Goal: Check status: Check status

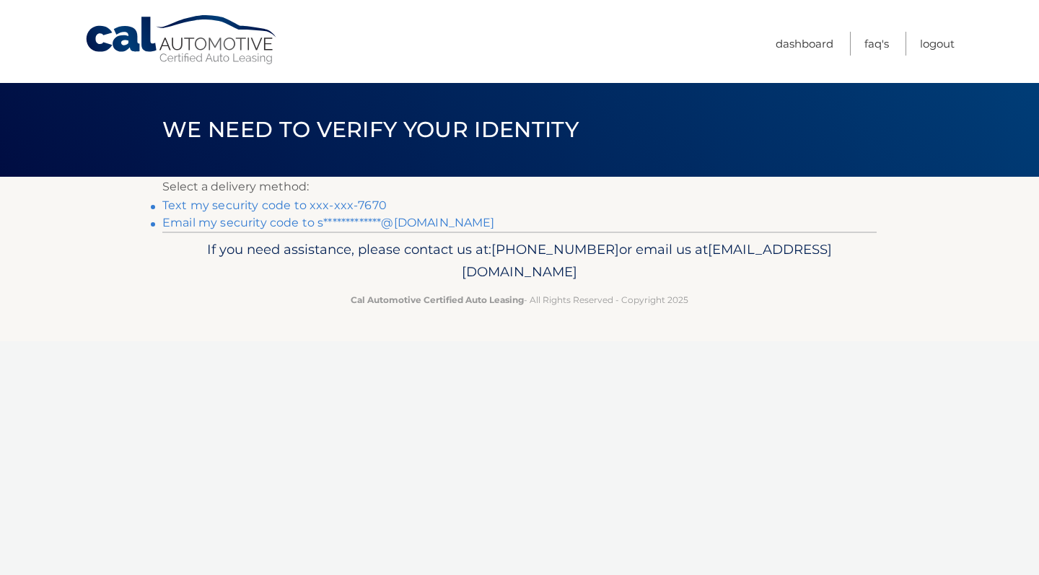
click at [306, 209] on link "Text my security code to xxx-xxx-7670" at bounding box center [274, 205] width 224 height 14
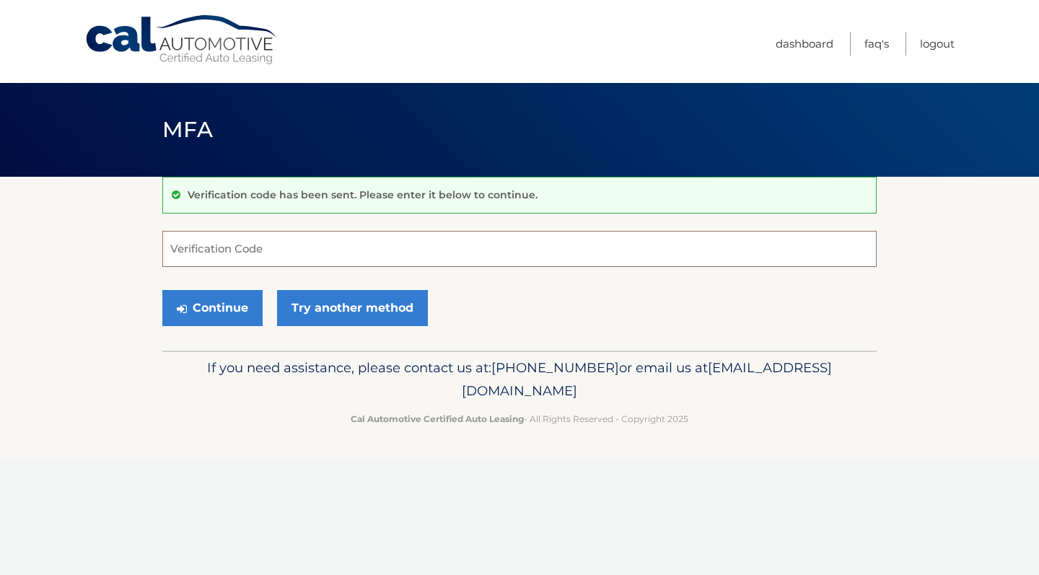
click at [261, 249] on input "Verification Code" at bounding box center [519, 249] width 714 height 36
type input "155103"
click at [212, 307] on button "Continue" at bounding box center [212, 308] width 100 height 36
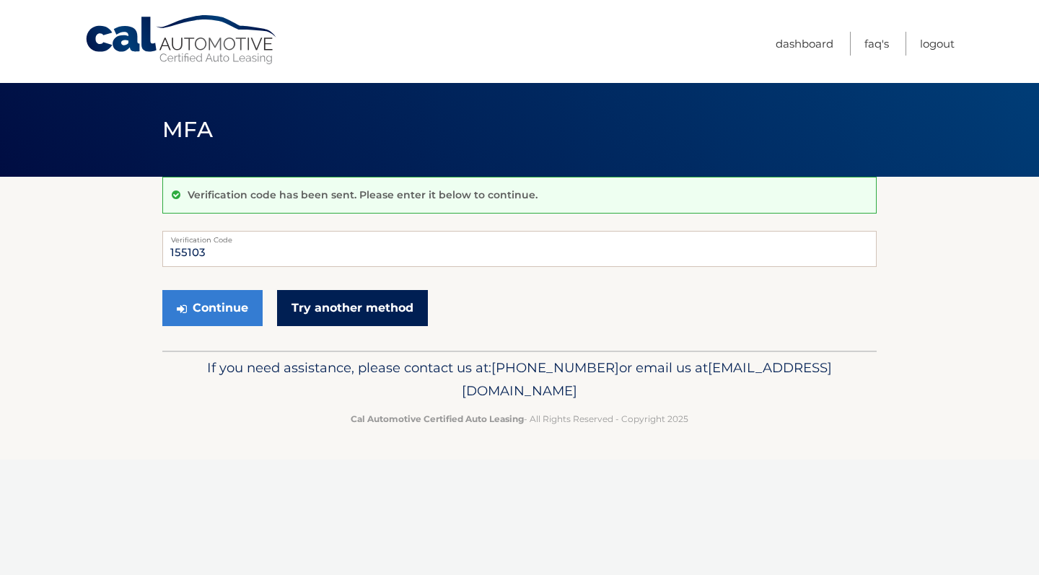
click at [338, 307] on link "Try another method" at bounding box center [352, 308] width 151 height 36
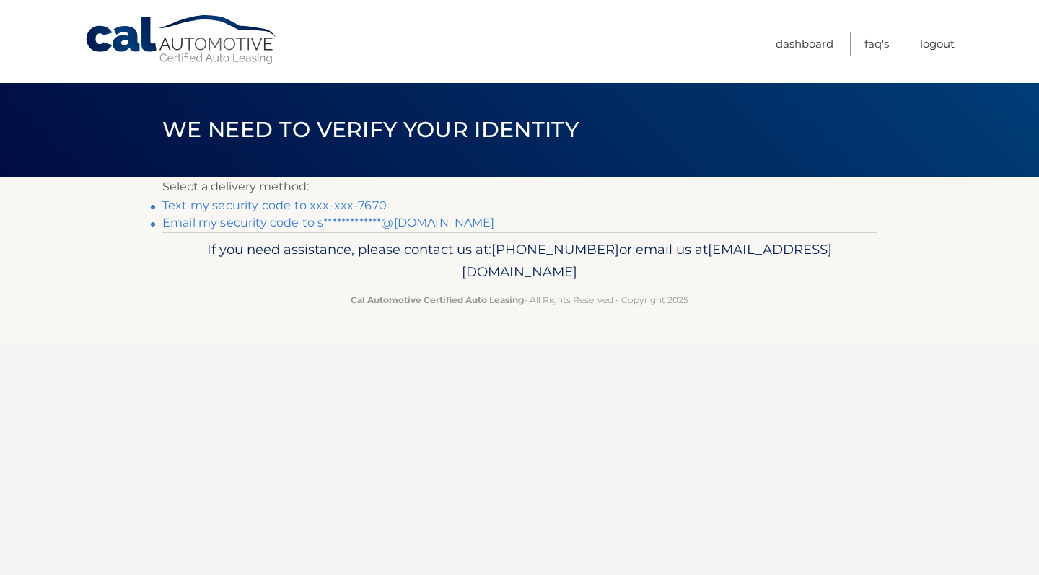
click at [340, 208] on link "Text my security code to xxx-xxx-7670" at bounding box center [274, 205] width 224 height 14
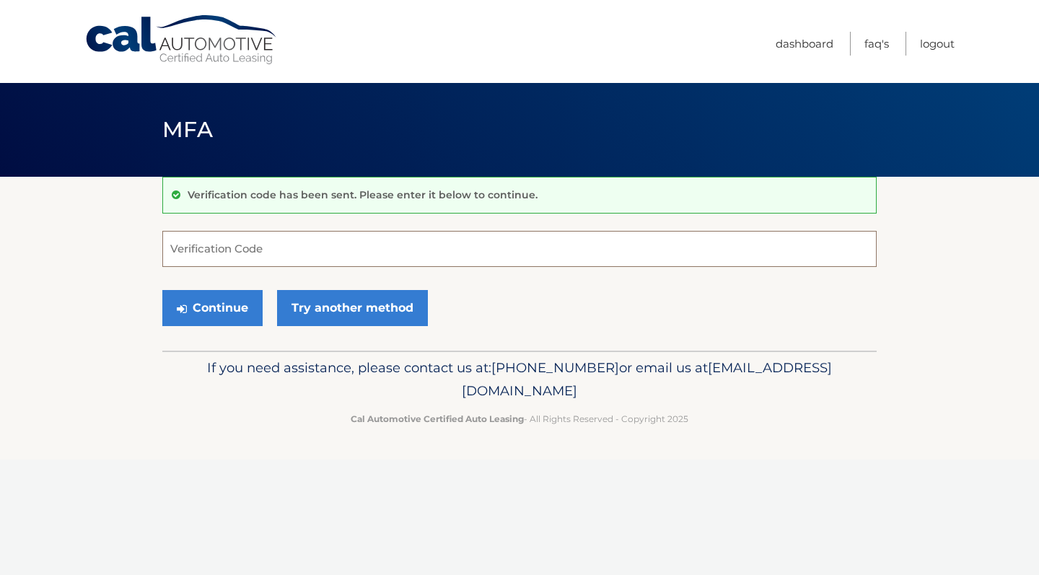
click at [258, 253] on input "Verification Code" at bounding box center [519, 249] width 714 height 36
type input "390473"
click at [234, 302] on button "Continue" at bounding box center [212, 308] width 100 height 36
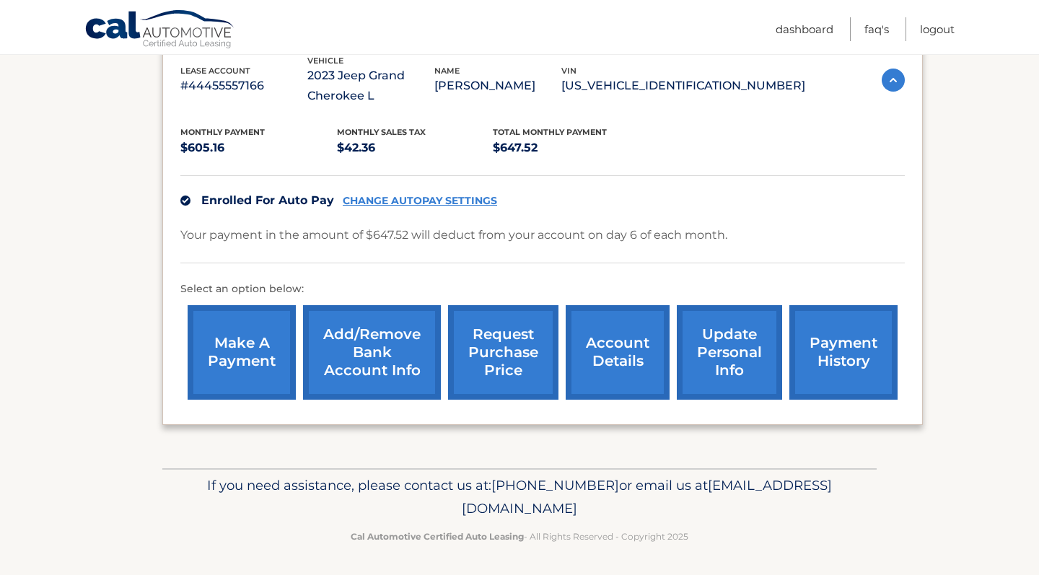
scroll to position [262, 0]
click at [525, 360] on link "request purchase price" at bounding box center [503, 353] width 110 height 95
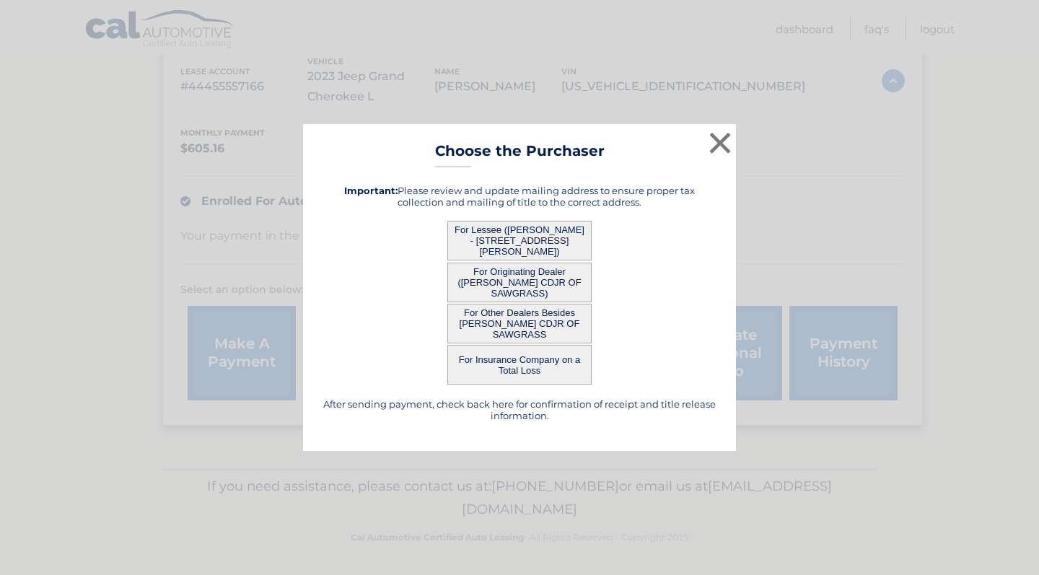
click at [544, 235] on button "For Lessee ([PERSON_NAME] - [STREET_ADDRESS][PERSON_NAME])" at bounding box center [519, 241] width 144 height 40
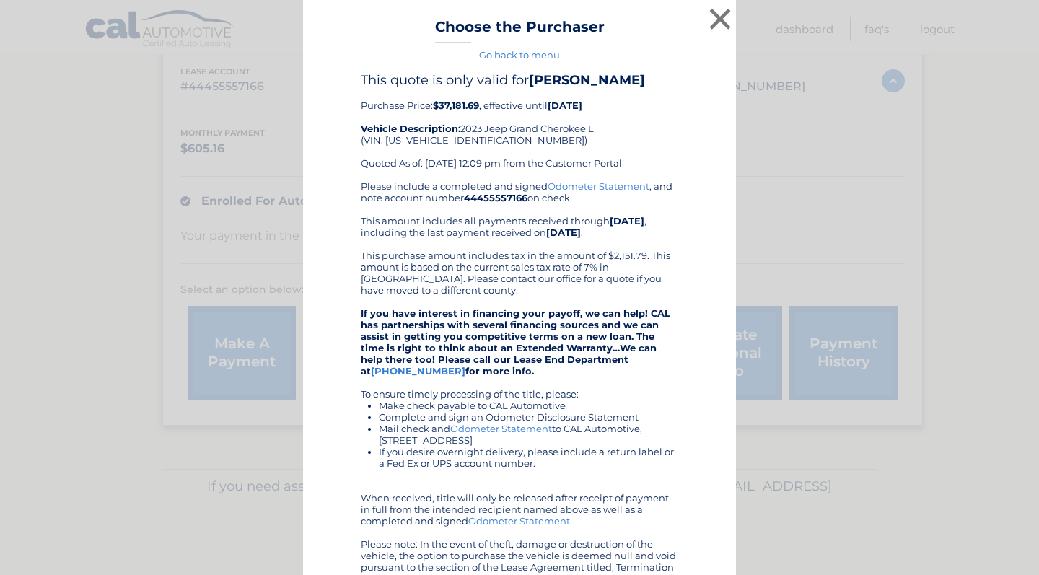
click at [471, 105] on b "$37,181.69" at bounding box center [456, 106] width 46 height 12
click at [479, 109] on b "$37,181.69" at bounding box center [456, 106] width 46 height 12
click at [465, 106] on b "$37,181.69" at bounding box center [456, 106] width 46 height 12
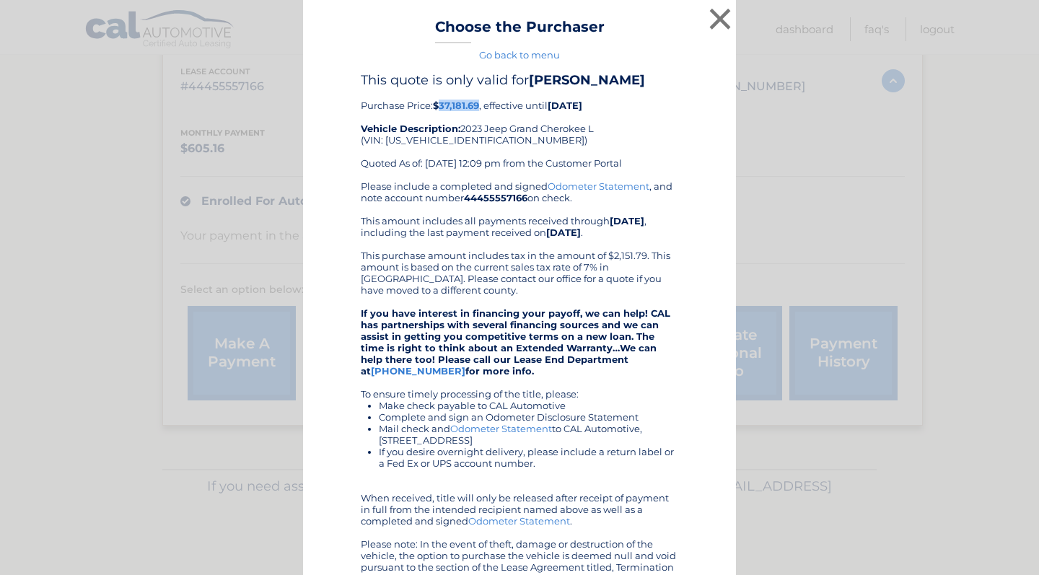
click at [465, 106] on b "$37,181.69" at bounding box center [456, 106] width 46 height 12
click at [722, 19] on button "×" at bounding box center [720, 18] width 29 height 29
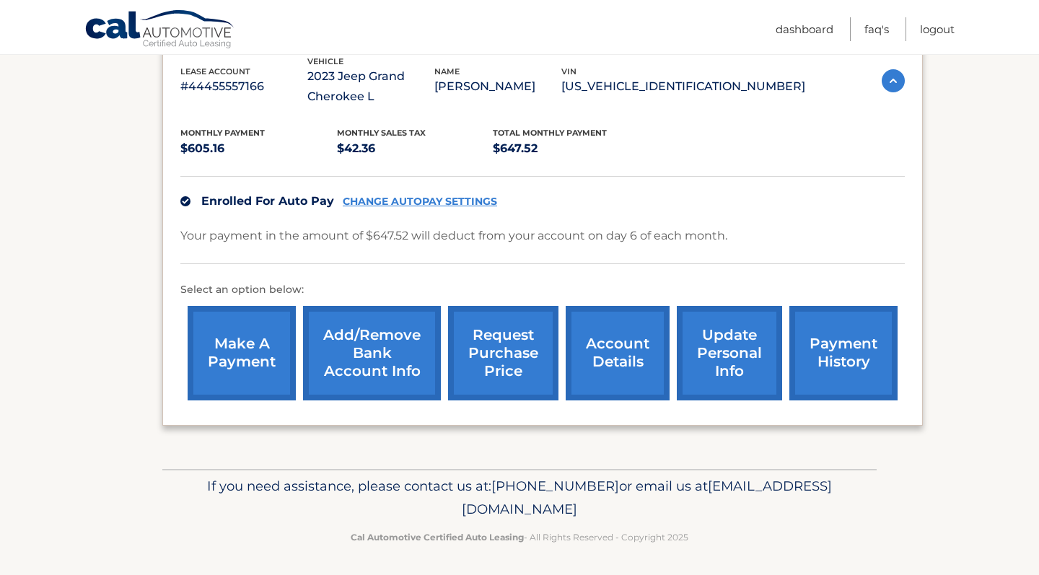
click at [630, 372] on link "account details" at bounding box center [618, 353] width 104 height 95
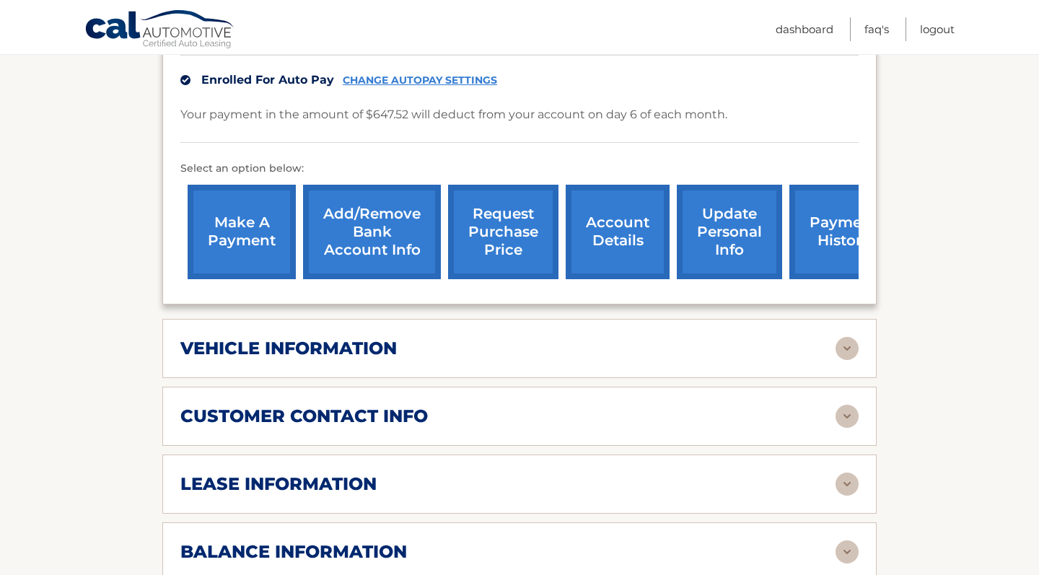
scroll to position [403, 0]
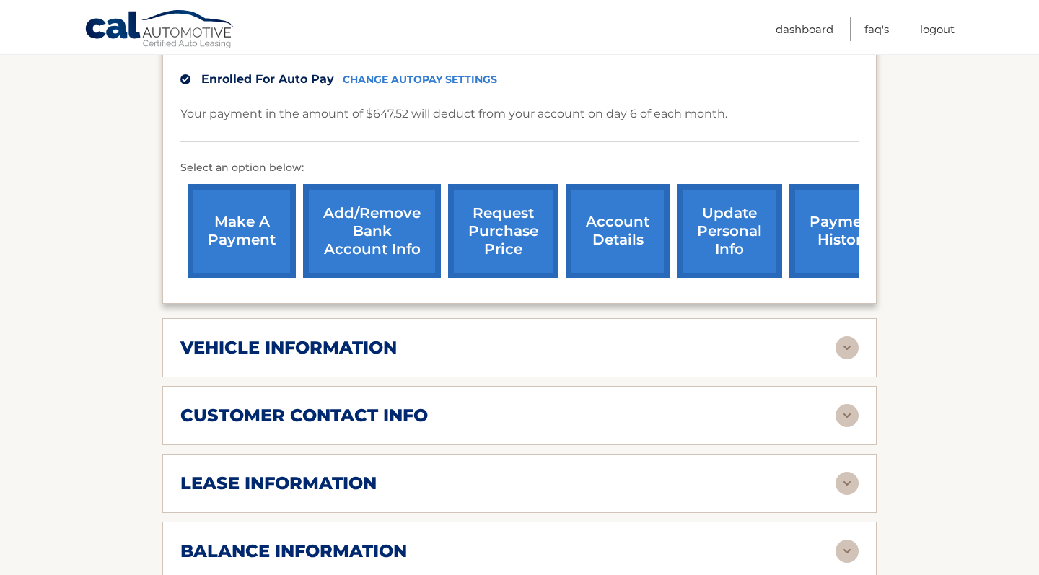
click at [513, 224] on link "request purchase price" at bounding box center [503, 231] width 110 height 95
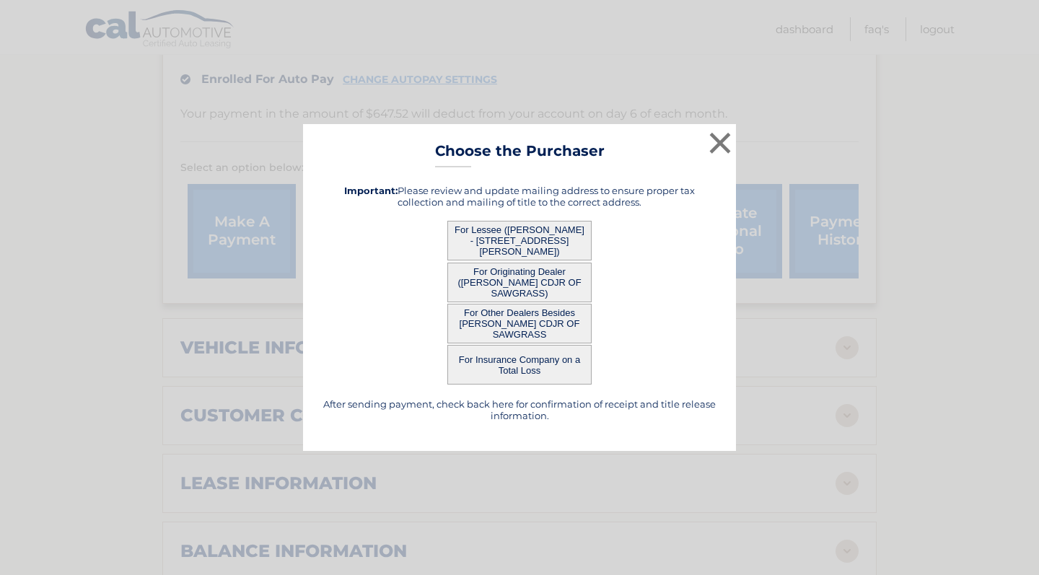
click at [531, 321] on button "For Other Dealers Besides [PERSON_NAME] CDJR OF SAWGRASS" at bounding box center [519, 324] width 144 height 40
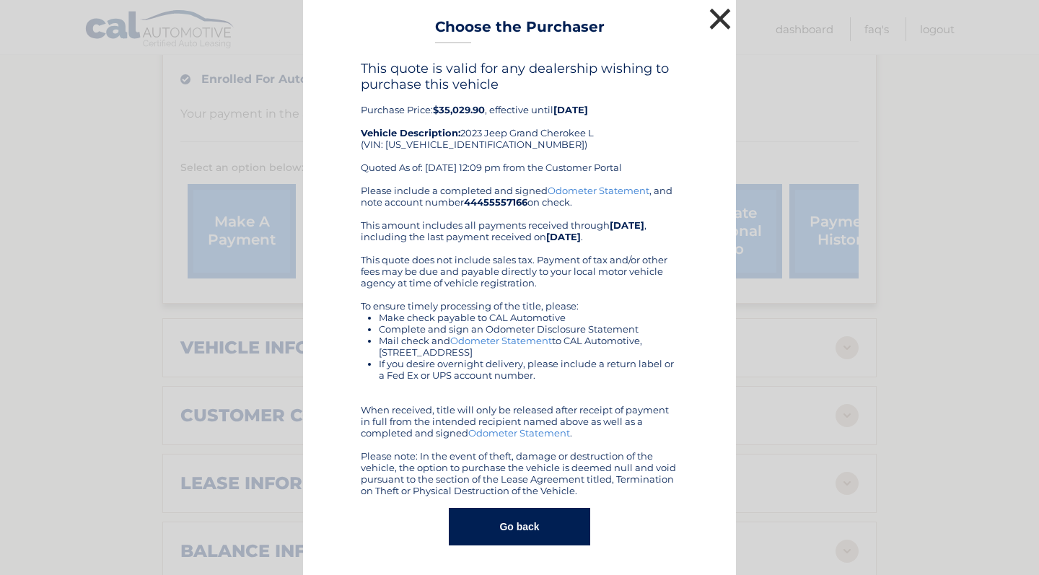
click at [714, 13] on button "×" at bounding box center [720, 18] width 29 height 29
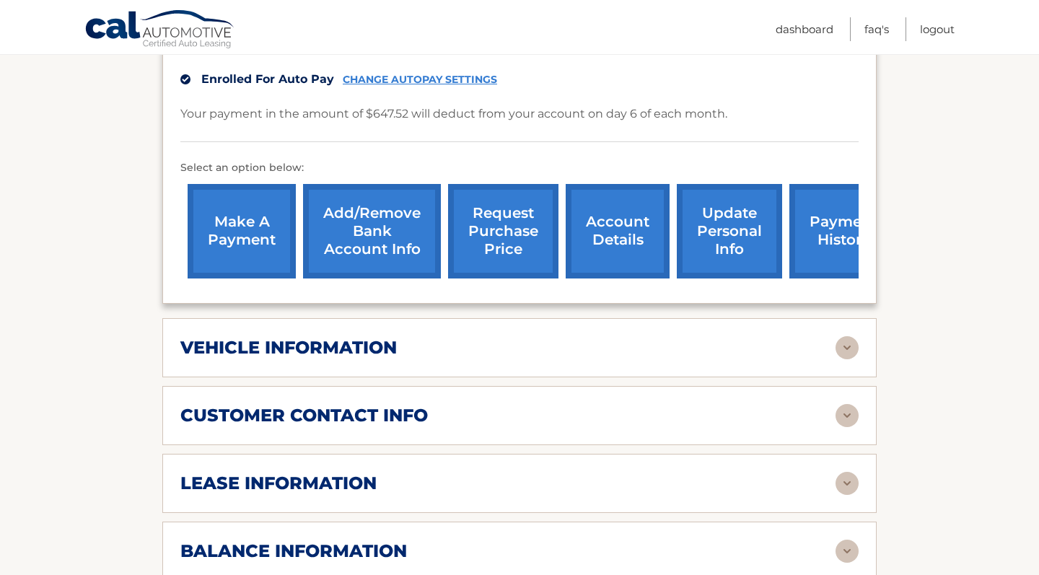
click at [499, 243] on link "request purchase price" at bounding box center [503, 231] width 110 height 95
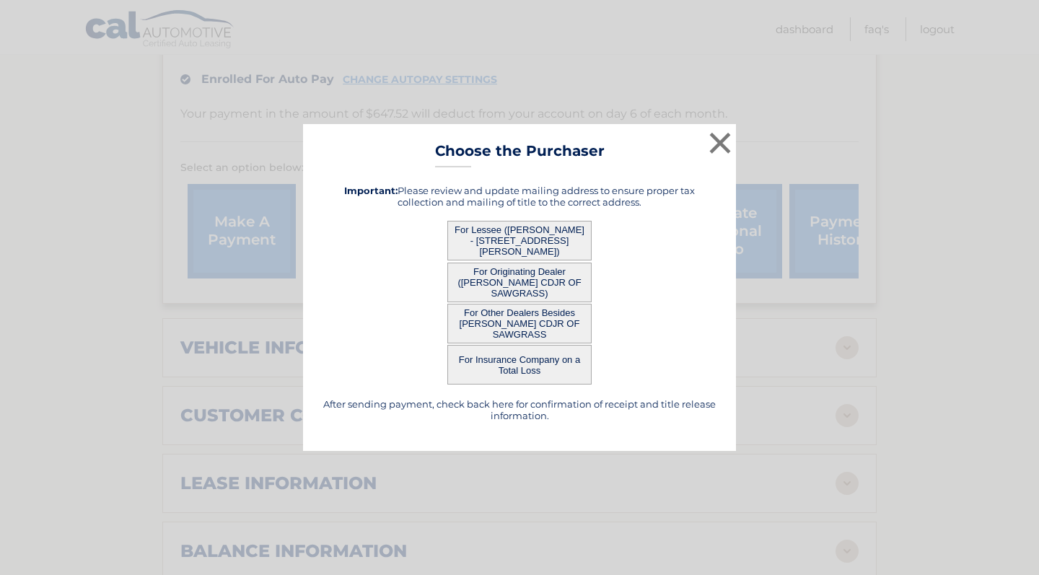
click at [517, 324] on button "For Other Dealers Besides [PERSON_NAME] CDJR OF SAWGRASS" at bounding box center [519, 324] width 144 height 40
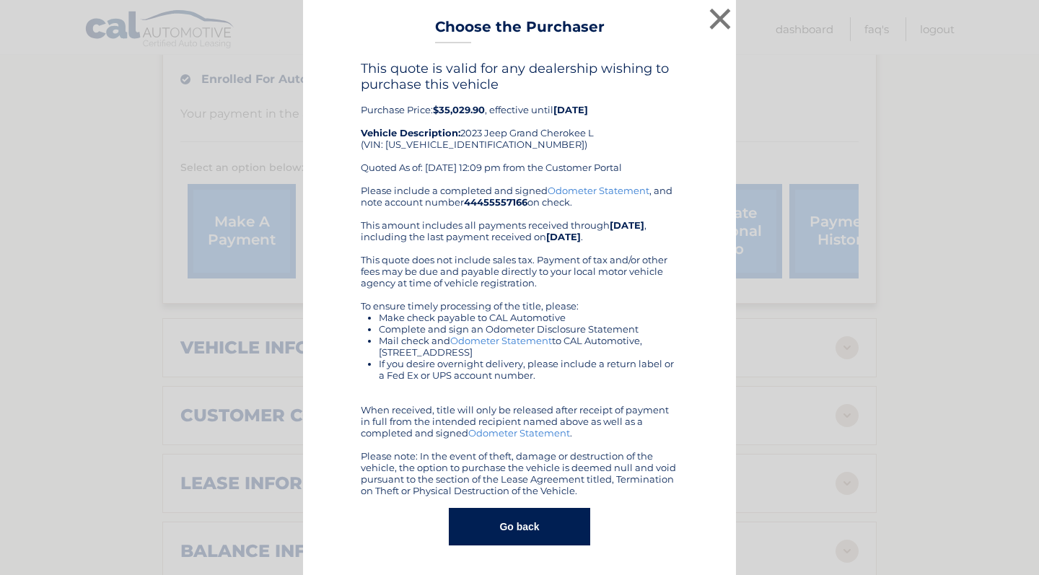
click at [452, 111] on b "$35,029.90" at bounding box center [459, 110] width 52 height 12
click at [714, 14] on button "×" at bounding box center [720, 18] width 29 height 29
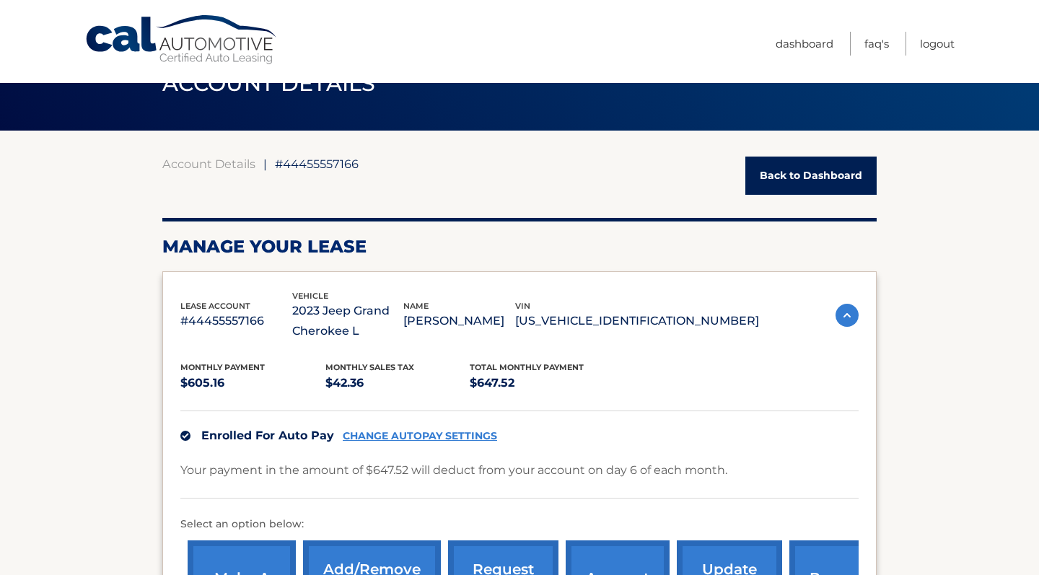
scroll to position [44, 0]
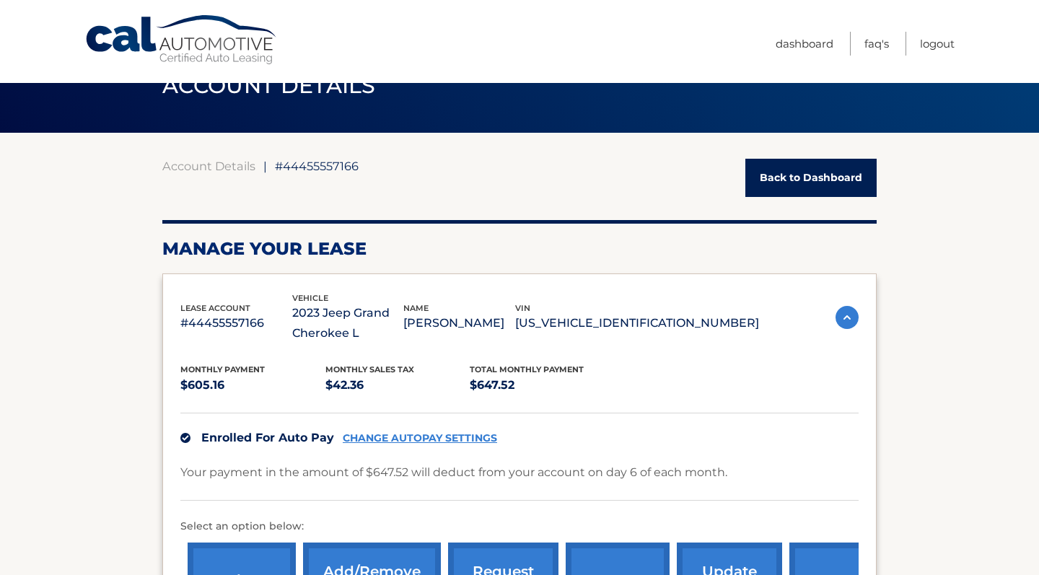
click at [624, 325] on p "[US_VEHICLE_IDENTIFICATION_NUMBER]" at bounding box center [637, 323] width 244 height 20
copy p "[US_VEHICLE_IDENTIFICATION_NUMBER]"
